Goal: Task Accomplishment & Management: Manage account settings

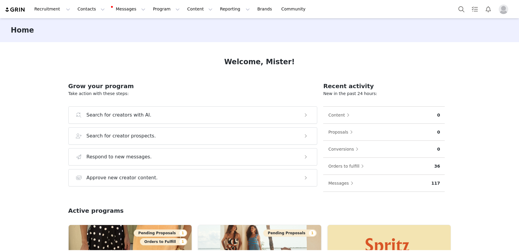
click at [498, 8] on button "Profile" at bounding box center [505, 9] width 19 height 10
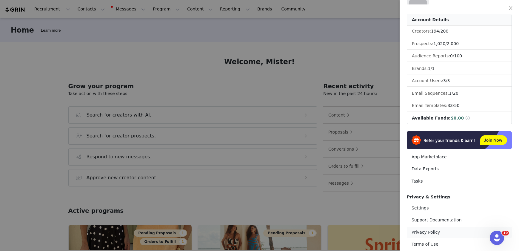
scroll to position [51, 0]
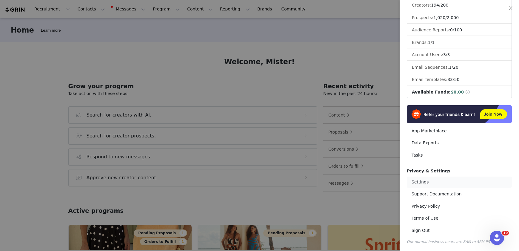
click at [436, 182] on link "Settings" at bounding box center [459, 182] width 105 height 11
select select "Australia/[PERSON_NAME]"
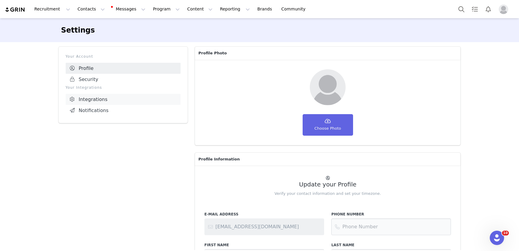
click at [104, 98] on link "Integrations" at bounding box center [123, 99] width 115 height 11
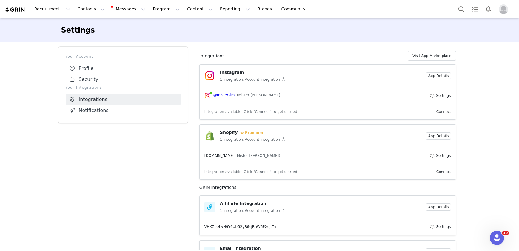
click at [441, 151] on article "[DOMAIN_NAME] (Mister [PERSON_NAME]) Settings" at bounding box center [328, 155] width 257 height 17
click at [438, 160] on article "[DOMAIN_NAME] (Mister [PERSON_NAME]) Settings" at bounding box center [328, 155] width 257 height 17
click at [440, 157] on button "Settings" at bounding box center [441, 155] width 22 height 7
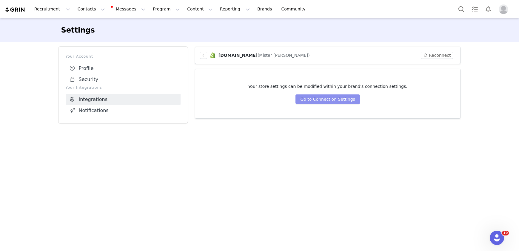
click at [333, 99] on button "Go to Connection Settings" at bounding box center [328, 99] width 64 height 10
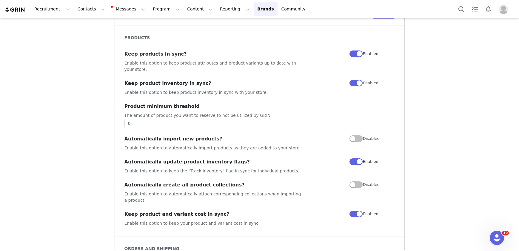
scroll to position [48, 0]
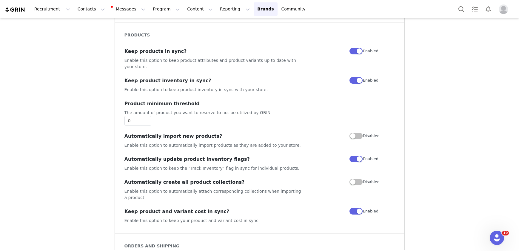
drag, startPoint x: 139, startPoint y: 76, endPoint x: 212, endPoint y: 75, distance: 73.5
click at [212, 77] on h3 "Keep product inventory in sync?" at bounding box center [215, 80] width 180 height 7
drag, startPoint x: 211, startPoint y: 75, endPoint x: 119, endPoint y: 74, distance: 92.3
click at [119, 74] on div "PRODUCTS Keep products in sync? Enable this option to keep product attributes a…" at bounding box center [260, 127] width 290 height 211
click at [128, 91] on div "PRODUCTS Keep products in sync? Enable this option to keep product attributes a…" at bounding box center [260, 127] width 290 height 211
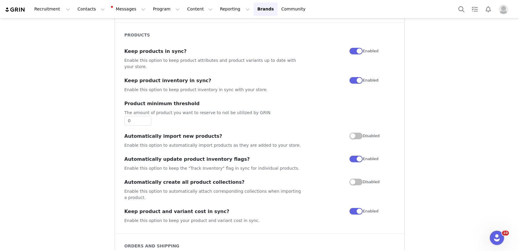
drag, startPoint x: 126, startPoint y: 95, endPoint x: 218, endPoint y: 97, distance: 92.0
click at [218, 100] on h3 "Product minimum threshold" at bounding box center [260, 103] width 271 height 7
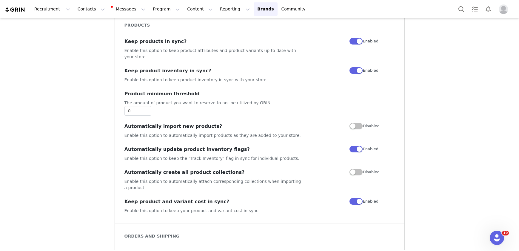
scroll to position [59, 0]
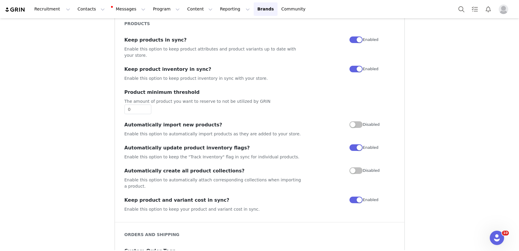
click at [158, 98] on p "The amount of product you want to reserve to not be utilized by GRIN" at bounding box center [260, 101] width 271 height 6
drag, startPoint x: 158, startPoint y: 96, endPoint x: 266, endPoint y: 96, distance: 107.2
click at [265, 98] on p "The amount of product you want to reserve to not be utilized by GRIN" at bounding box center [260, 101] width 271 height 6
click at [266, 98] on p "The amount of product you want to reserve to not be utilized by GRIN" at bounding box center [260, 101] width 271 height 6
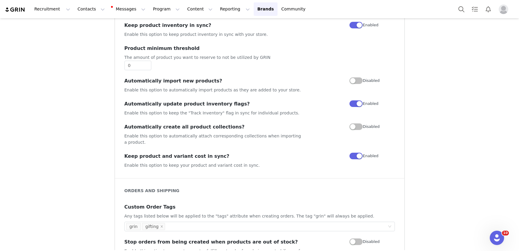
scroll to position [104, 0]
drag, startPoint x: 129, startPoint y: 76, endPoint x: 235, endPoint y: 77, distance: 106.0
click at [235, 77] on h3 "Automatically import new products?" at bounding box center [215, 80] width 180 height 7
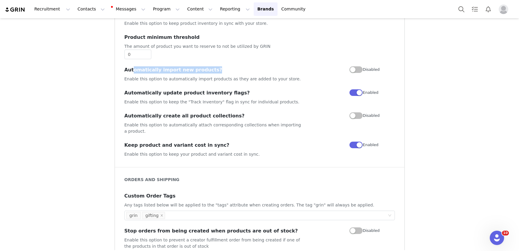
scroll to position [115, 0]
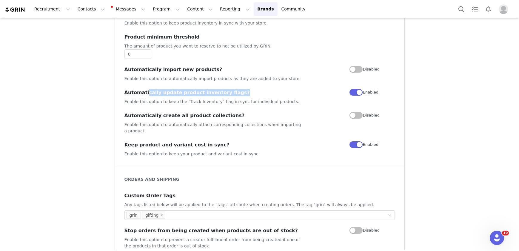
drag, startPoint x: 143, startPoint y: 88, endPoint x: 273, endPoint y: 89, distance: 129.9
click at [273, 89] on h3 "Automatically update product inventory flags?" at bounding box center [215, 92] width 180 height 7
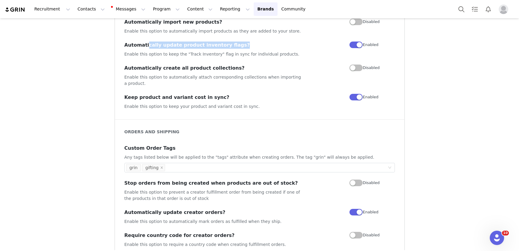
scroll to position [165, 0]
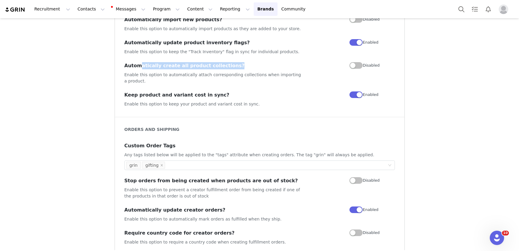
drag, startPoint x: 141, startPoint y: 58, endPoint x: 248, endPoint y: 60, distance: 107.8
click at [248, 62] on h3 "Automatically create all product collections?" at bounding box center [215, 65] width 180 height 7
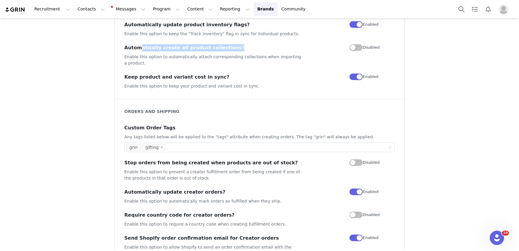
scroll to position [197, 0]
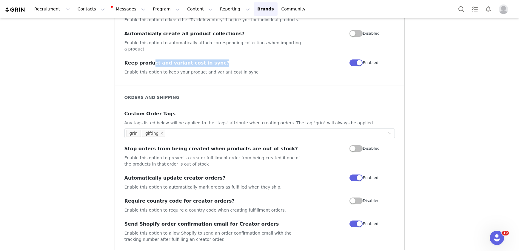
drag, startPoint x: 148, startPoint y: 58, endPoint x: 234, endPoint y: 57, distance: 85.7
click at [234, 59] on h3 "Keep product and variant cost in sync?" at bounding box center [215, 62] width 180 height 7
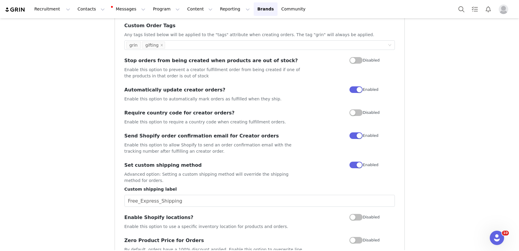
scroll to position [283, 0]
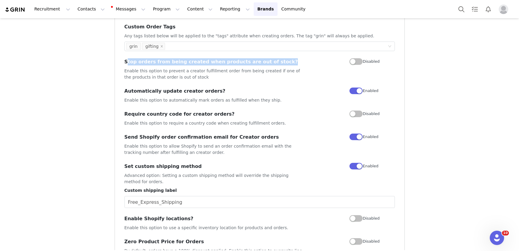
drag, startPoint x: 124, startPoint y: 57, endPoint x: 276, endPoint y: 56, distance: 151.7
click at [276, 58] on h3 "Stop orders from being created when products are out of stock?" at bounding box center [215, 61] width 180 height 7
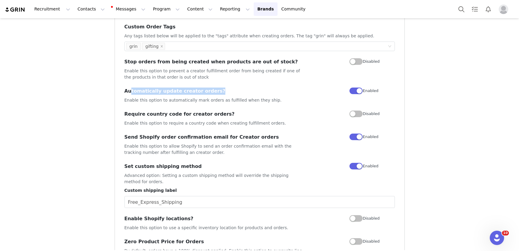
drag, startPoint x: 129, startPoint y: 84, endPoint x: 227, endPoint y: 83, distance: 97.7
click at [227, 88] on h3 "Automatically update creator orders?" at bounding box center [215, 91] width 180 height 7
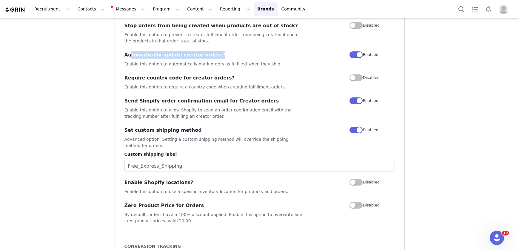
scroll to position [326, 0]
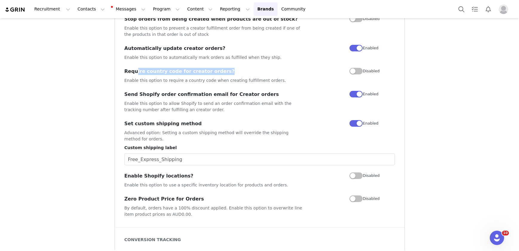
drag, startPoint x: 134, startPoint y: 63, endPoint x: 236, endPoint y: 65, distance: 101.6
click at [236, 68] on h3 "Require country code for creator orders?" at bounding box center [215, 71] width 180 height 7
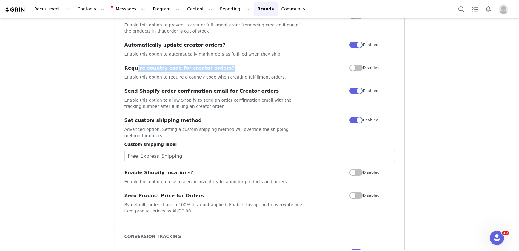
scroll to position [337, 0]
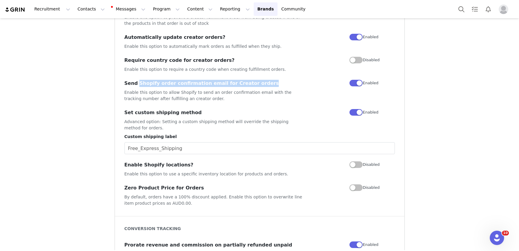
drag, startPoint x: 136, startPoint y: 76, endPoint x: 275, endPoint y: 77, distance: 139.2
click at [275, 80] on h3 "Send Shopify order confirmation email for Creator orders" at bounding box center [215, 83] width 180 height 7
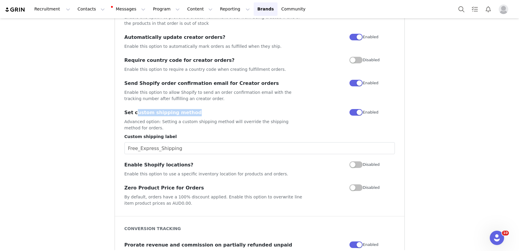
drag, startPoint x: 133, startPoint y: 105, endPoint x: 210, endPoint y: 105, distance: 77.1
click at [210, 109] on h3 "Set custom shipping method" at bounding box center [215, 112] width 180 height 7
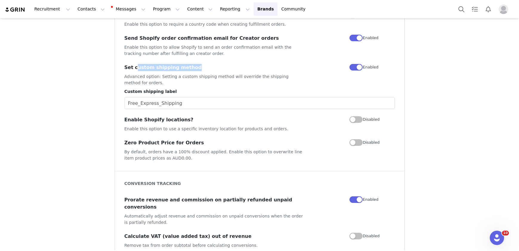
scroll to position [383, 0]
drag, startPoint x: 147, startPoint y: 113, endPoint x: 241, endPoint y: 118, distance: 94.2
click at [241, 118] on div "Enable Shopify locations? Enable this option to use a specific inventory locati…" at bounding box center [215, 124] width 180 height 16
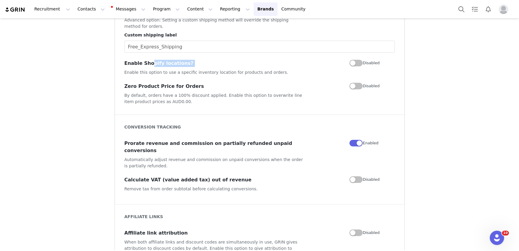
scroll to position [446, 0]
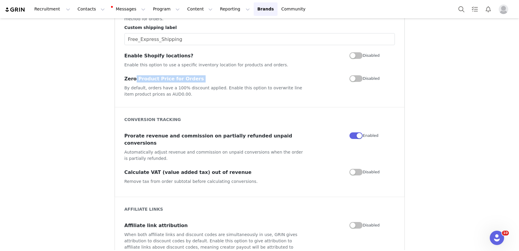
drag, startPoint x: 132, startPoint y: 74, endPoint x: 190, endPoint y: 76, distance: 57.7
click at [190, 76] on div "Zero Product Price for Orders By default, orders have a 100% discount applied. …" at bounding box center [215, 86] width 180 height 22
click at [358, 52] on button "button" at bounding box center [356, 55] width 13 height 7
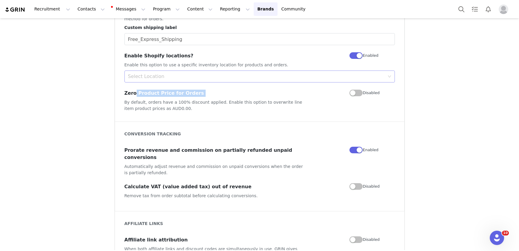
click at [154, 73] on div "Select Location" at bounding box center [258, 76] width 260 height 11
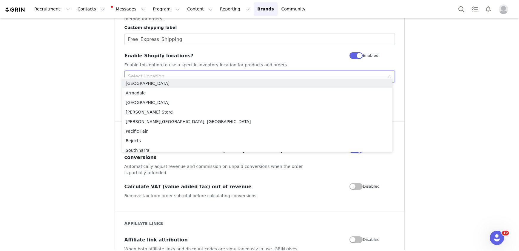
click at [363, 52] on div "Enabled" at bounding box center [372, 55] width 45 height 7
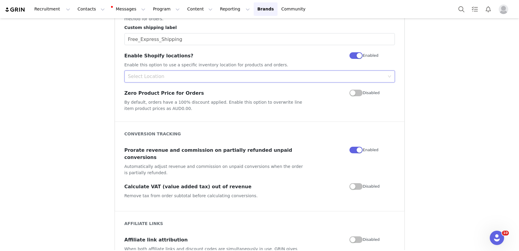
click at [357, 52] on button "button" at bounding box center [356, 55] width 13 height 7
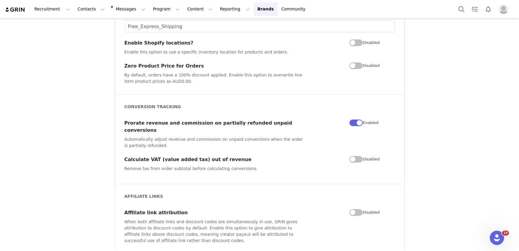
scroll to position [461, 0]
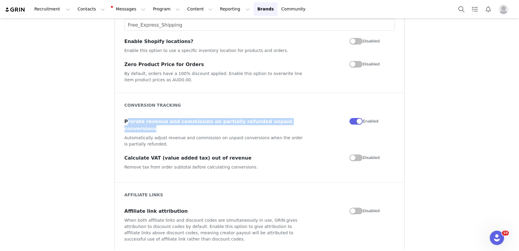
drag, startPoint x: 125, startPoint y: 114, endPoint x: 302, endPoint y: 116, distance: 177.1
click at [302, 118] on h3 "Prorate revenue and commission on partially refunded unpaid conversions" at bounding box center [215, 125] width 180 height 14
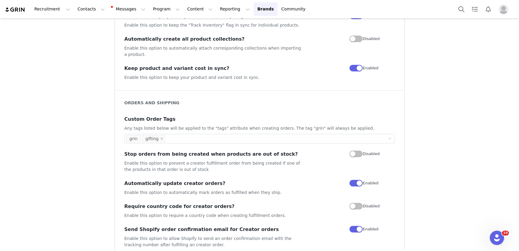
scroll to position [0, 0]
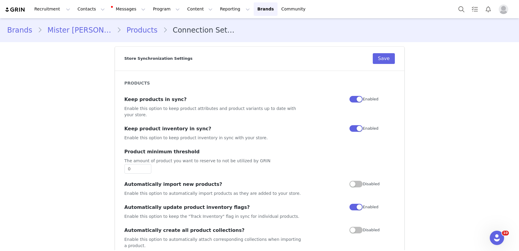
click at [121, 31] on link "Products" at bounding box center [142, 30] width 42 height 11
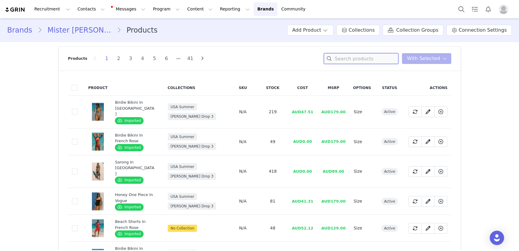
click at [349, 56] on input at bounding box center [361, 58] width 75 height 11
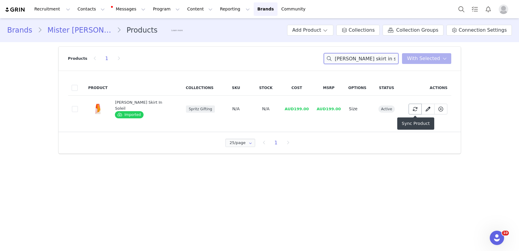
type input "[PERSON_NAME] skirt in so"
click at [414, 108] on icon at bounding box center [415, 109] width 5 height 5
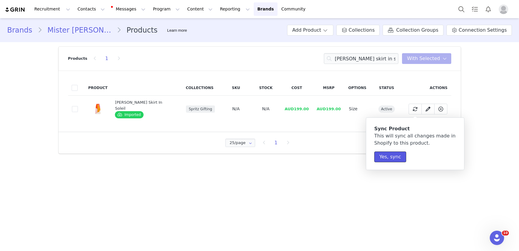
click at [386, 156] on button "Yes, sync" at bounding box center [391, 156] width 32 height 11
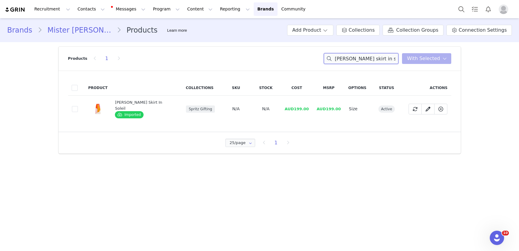
click at [381, 57] on input "arlo skirt in so" at bounding box center [361, 58] width 75 height 11
click at [232, 109] on span "N/A" at bounding box center [235, 108] width 7 height 5
click at [430, 111] on icon at bounding box center [428, 109] width 5 height 5
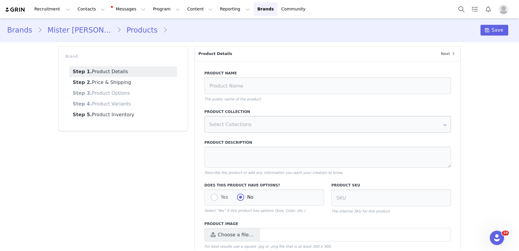
type input "Arlo Skirt In Soleil"
radio input "true"
radio input "false"
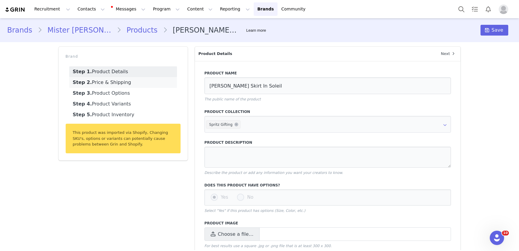
click at [121, 84] on link "Step 2. Price & Shipping" at bounding box center [123, 82] width 108 height 11
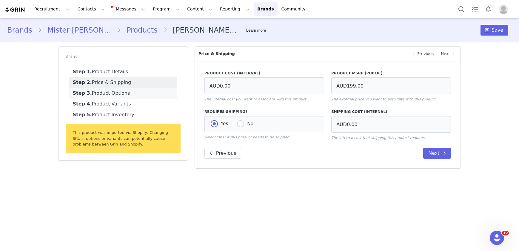
click at [122, 94] on link "Step 3. Product Options" at bounding box center [123, 93] width 108 height 11
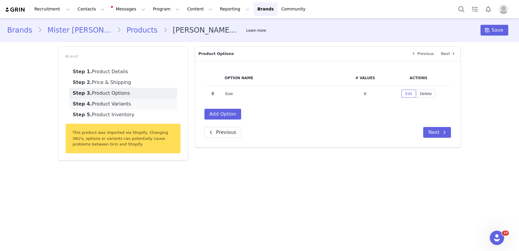
click at [135, 107] on link "Step 4. Product Variants" at bounding box center [123, 104] width 108 height 11
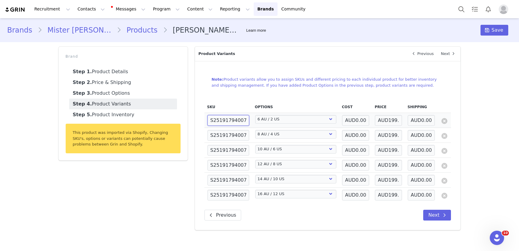
click at [244, 119] on input "S2519179400706" at bounding box center [229, 120] width 42 height 11
click at [239, 123] on input "S2519179400706" at bounding box center [229, 120] width 42 height 11
drag, startPoint x: 231, startPoint y: 122, endPoint x: 271, endPoint y: 122, distance: 40.0
click at [271, 122] on tr "S2519179400706 Select Size 6 AU / 2 US 8 AU / 4 US 10 AU / 6 US 12 AU / 8 US 14…" at bounding box center [328, 120] width 247 height 15
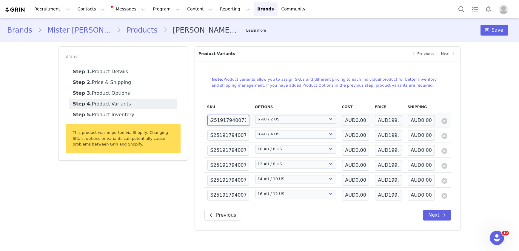
click at [228, 119] on input "S2519179400706" at bounding box center [229, 120] width 42 height 11
click at [111, 116] on link "Step 5. Product Inventory" at bounding box center [123, 114] width 108 height 11
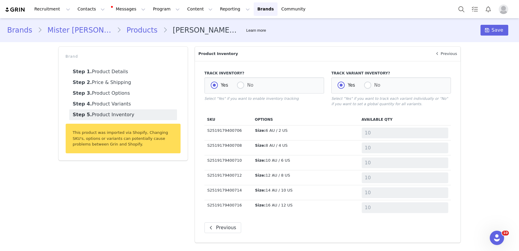
click at [121, 29] on link "Products" at bounding box center [142, 30] width 42 height 11
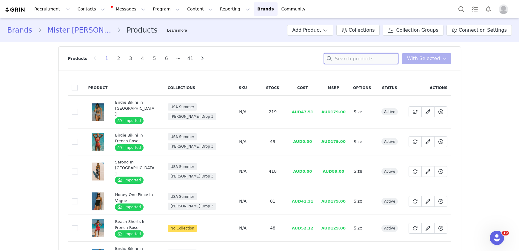
click at [356, 61] on input at bounding box center [361, 58] width 75 height 11
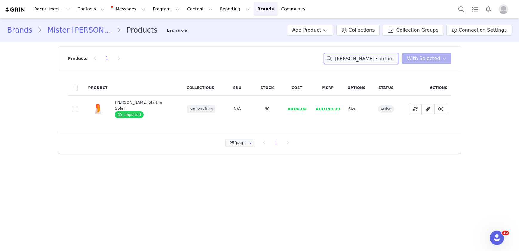
click at [382, 59] on input "arlo skirt in" at bounding box center [361, 58] width 75 height 11
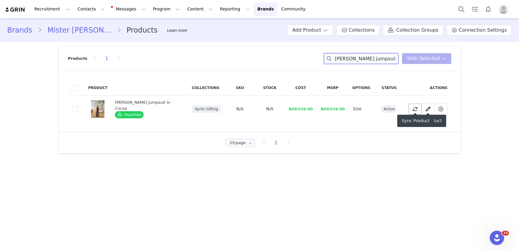
type input "charlie jumpsuit in coc"
click at [413, 107] on icon at bounding box center [415, 109] width 5 height 5
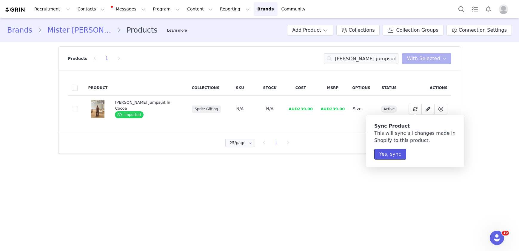
click at [385, 152] on button "Yes, sync" at bounding box center [391, 154] width 32 height 11
